Goal: Task Accomplishment & Management: Manage account settings

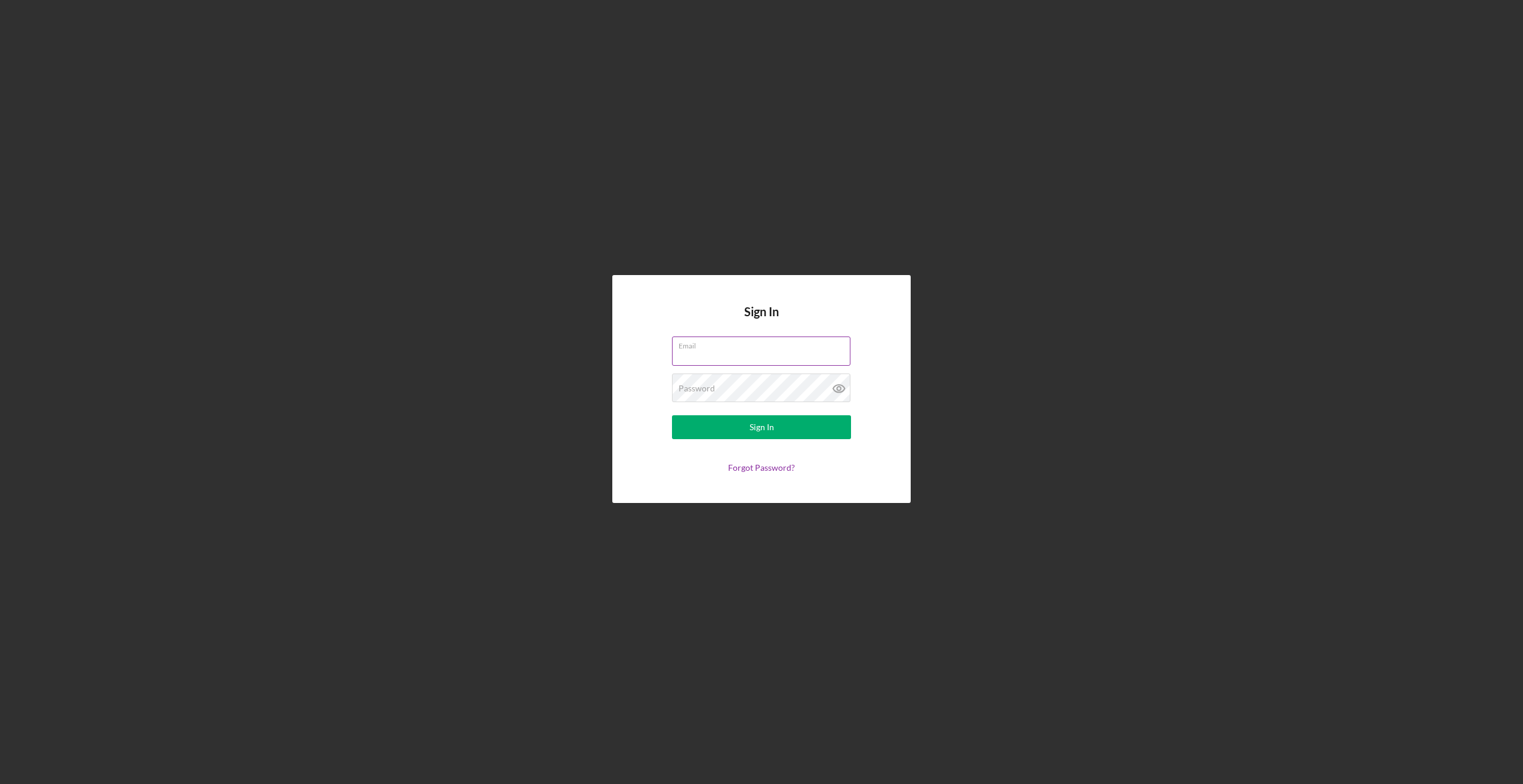
click at [784, 352] on input "Email" at bounding box center [761, 351] width 178 height 29
